Goal: Transaction & Acquisition: Purchase product/service

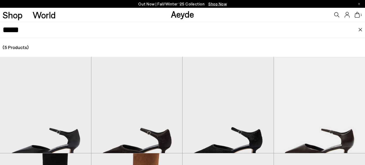
scroll to position [28, 0]
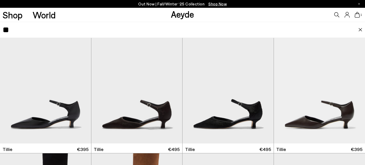
type input "*"
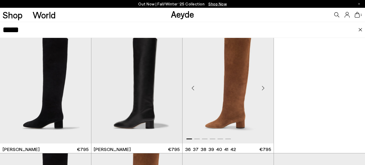
click at [238, 101] on img "1 / 6" at bounding box center [227, 86] width 91 height 114
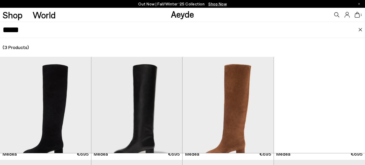
click at [85, 27] on input "*****" at bounding box center [181, 30] width 356 height 16
type input "*"
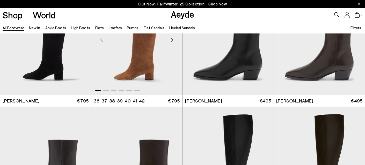
scroll to position [302, 0]
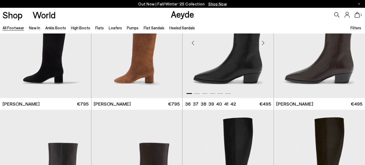
click at [251, 72] on img "1 / 6" at bounding box center [227, 40] width 91 height 114
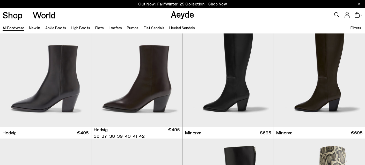
scroll to position [416, 0]
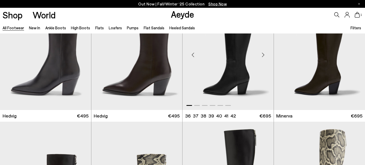
click at [227, 78] on img "1 / 6" at bounding box center [227, 52] width 91 height 114
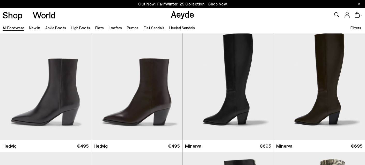
scroll to position [376, 0]
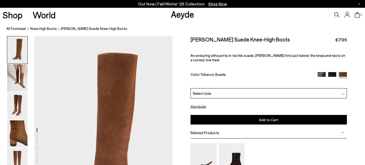
scroll to position [9, 0]
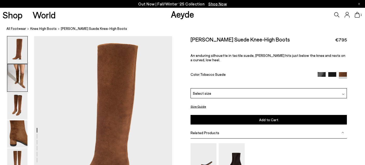
click at [22, 83] on img at bounding box center [17, 77] width 20 height 27
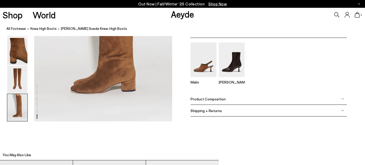
scroll to position [1021, 0]
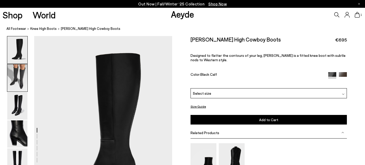
click at [17, 78] on img at bounding box center [17, 77] width 20 height 27
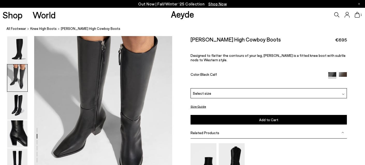
scroll to position [207, 0]
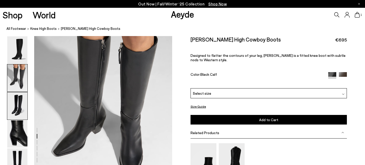
click at [18, 103] on img at bounding box center [17, 105] width 20 height 27
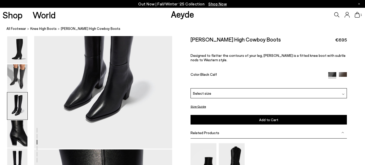
scroll to position [437, 0]
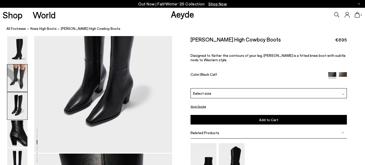
click at [16, 78] on img at bounding box center [17, 77] width 20 height 27
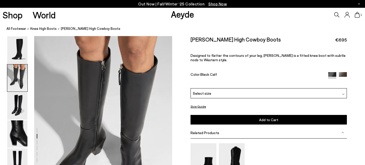
scroll to position [185, 0]
click at [340, 95] on div "Select size" at bounding box center [268, 93] width 156 height 10
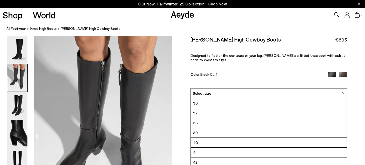
click at [204, 132] on li "39" at bounding box center [269, 133] width 156 height 10
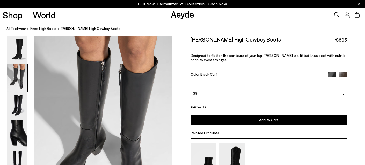
click at [260, 121] on span "Add to Cart" at bounding box center [268, 119] width 19 height 4
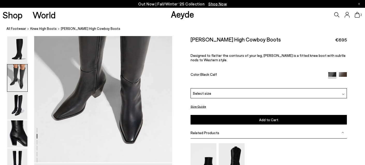
scroll to position [252, 0]
